Goal: Check status: Check status

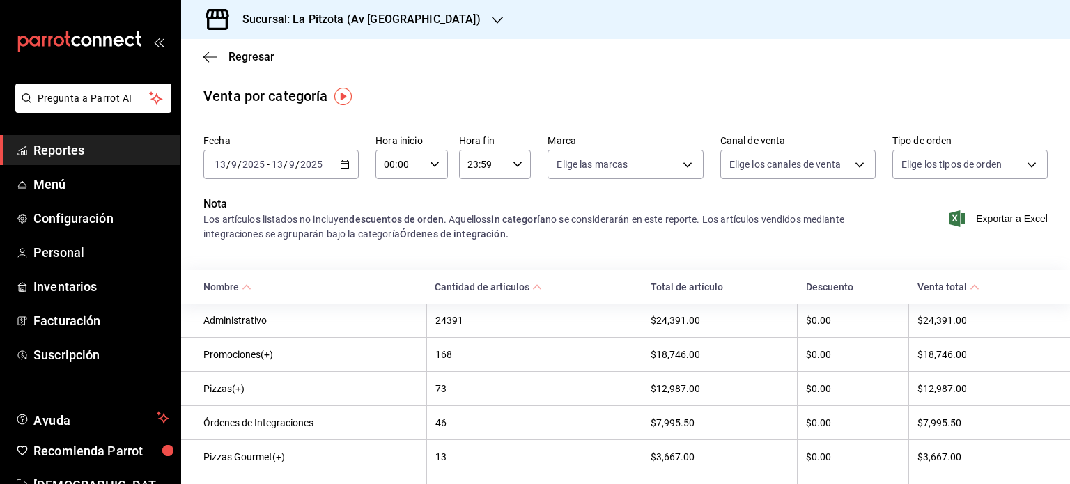
click at [373, 24] on h3 "Sucursal: La Pitzota (Av [GEOGRAPHIC_DATA])" at bounding box center [355, 19] width 249 height 17
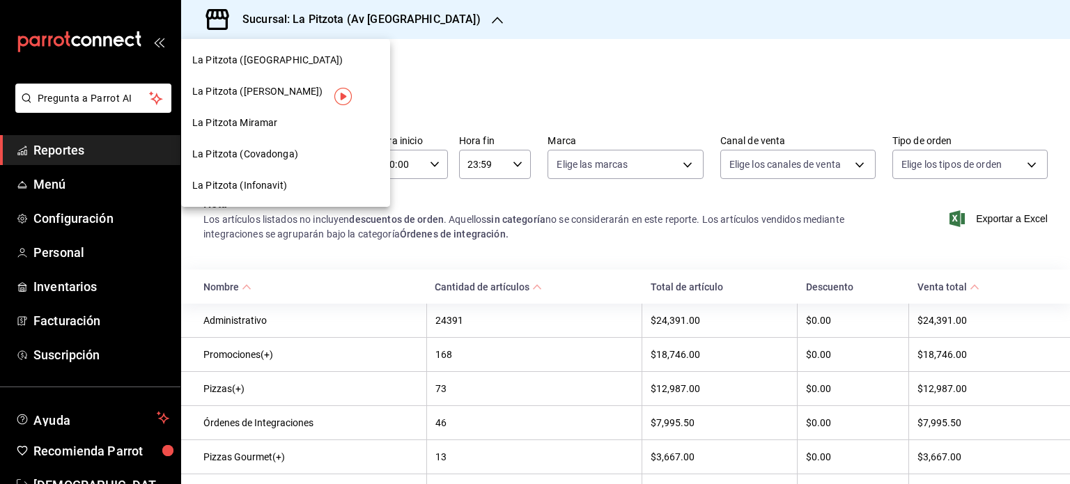
click at [290, 123] on div "La Pitzota Miramar" at bounding box center [285, 123] width 187 height 15
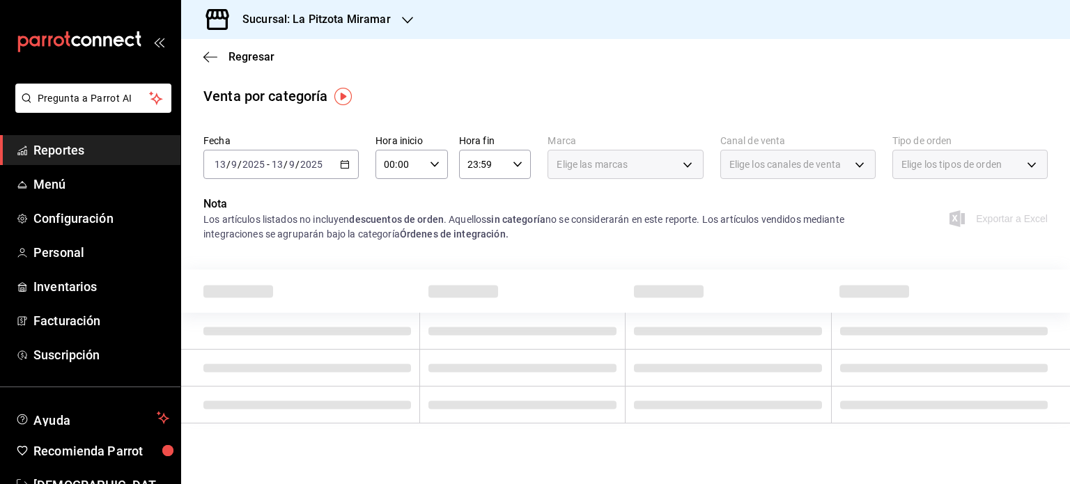
click at [243, 169] on input "2025" at bounding box center [254, 164] width 24 height 11
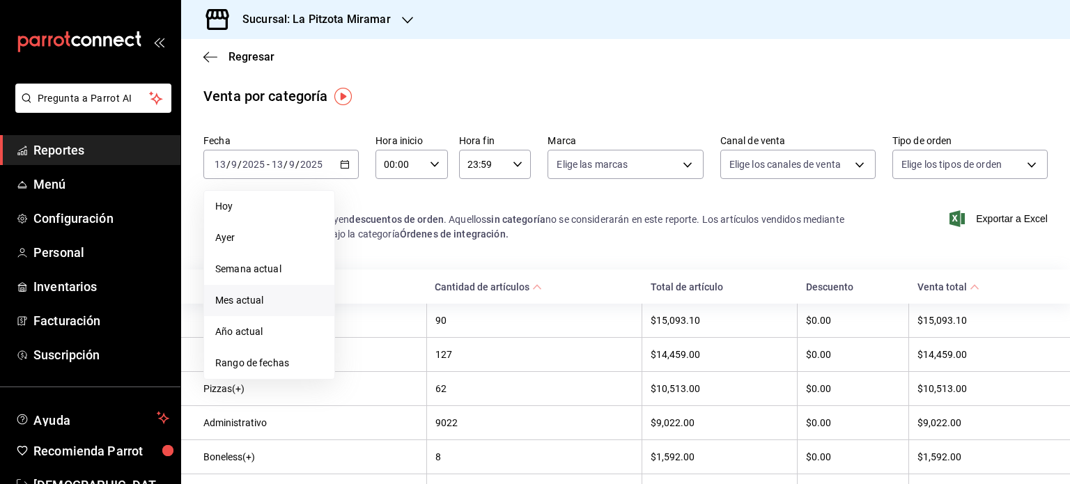
click at [281, 299] on span "Mes actual" at bounding box center [269, 300] width 108 height 15
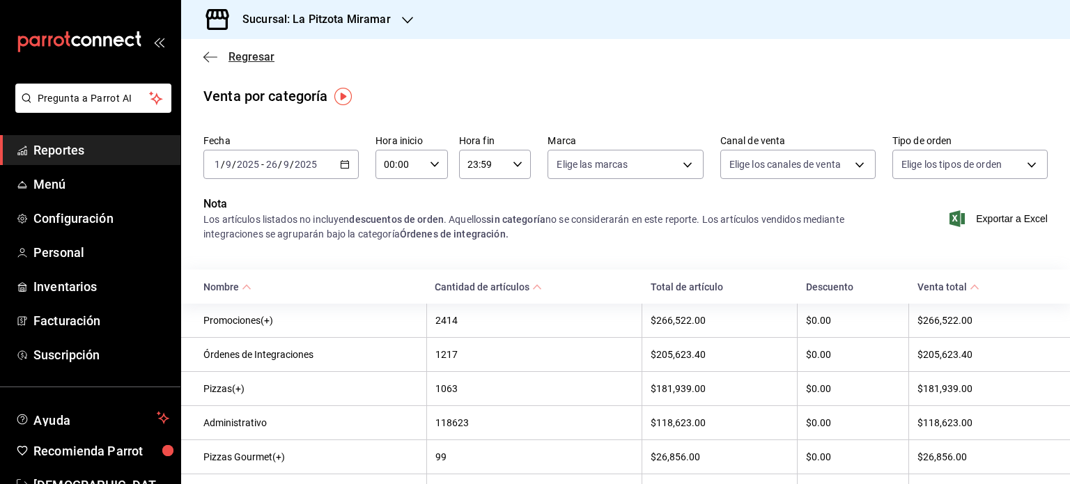
click at [204, 58] on icon "button" at bounding box center [206, 57] width 6 height 10
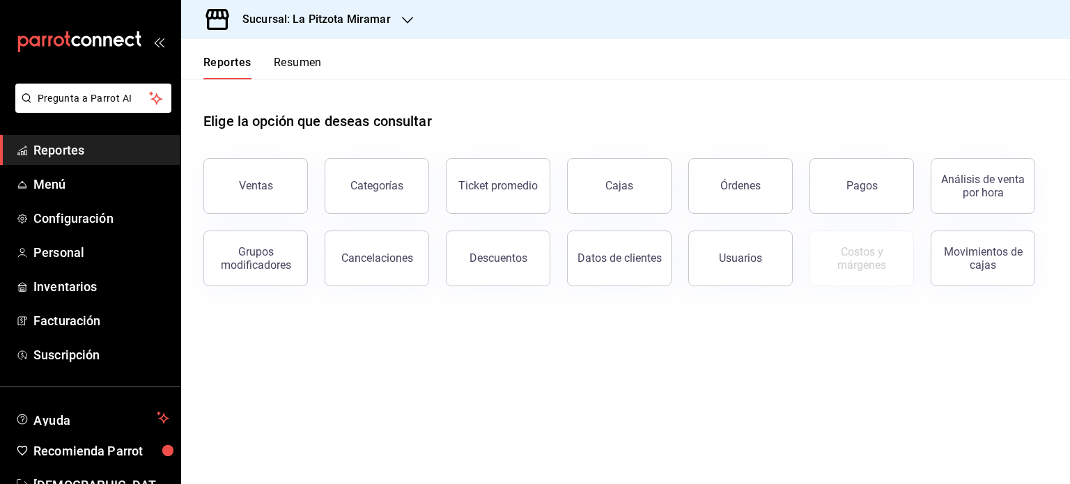
click at [293, 56] on button "Resumen" at bounding box center [298, 68] width 48 height 24
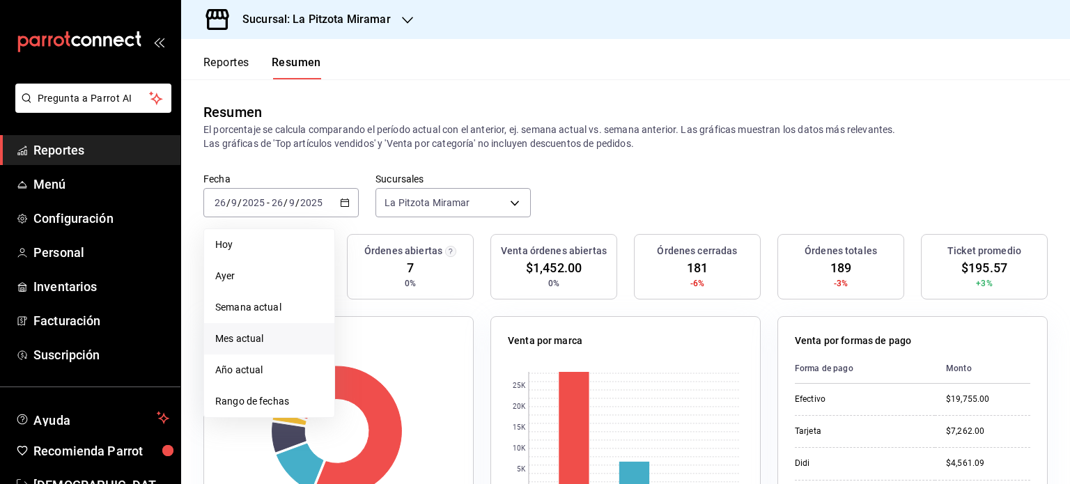
click at [290, 345] on span "Mes actual" at bounding box center [269, 339] width 108 height 15
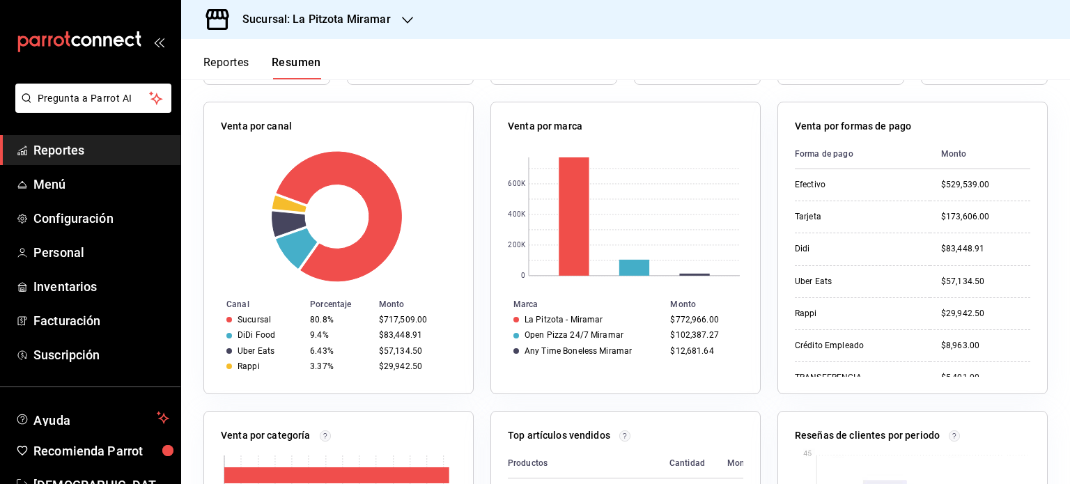
scroll to position [216, 0]
